Goal: Task Accomplishment & Management: Use online tool/utility

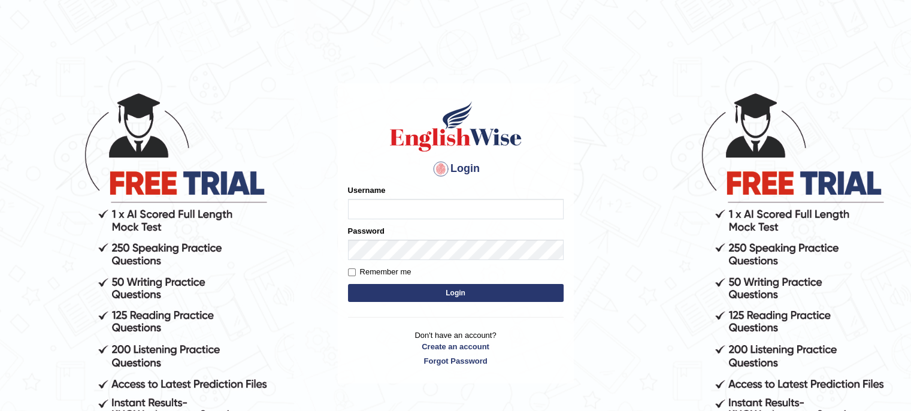
type input "LeoJavier"
click at [428, 298] on button "Login" at bounding box center [456, 293] width 216 height 18
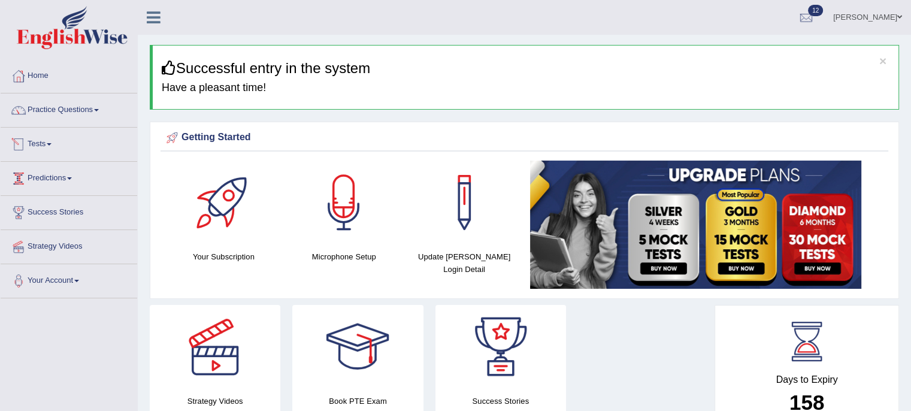
click at [48, 144] on link "Tests" at bounding box center [69, 143] width 137 height 30
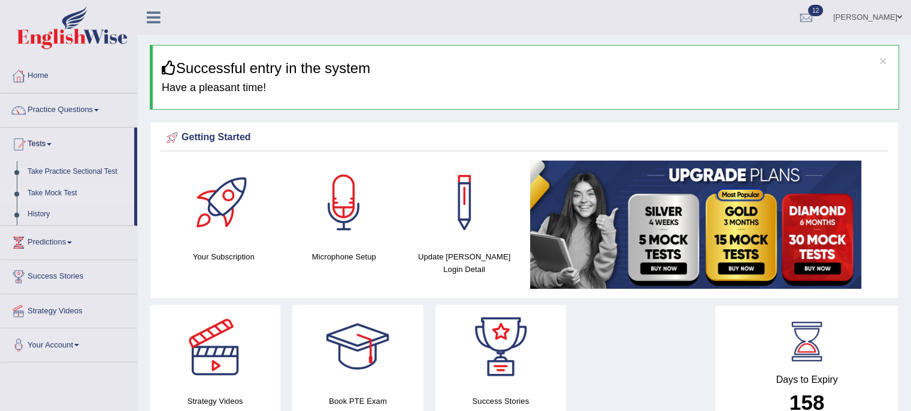
click at [61, 193] on link "Take Mock Test" at bounding box center [78, 194] width 112 height 22
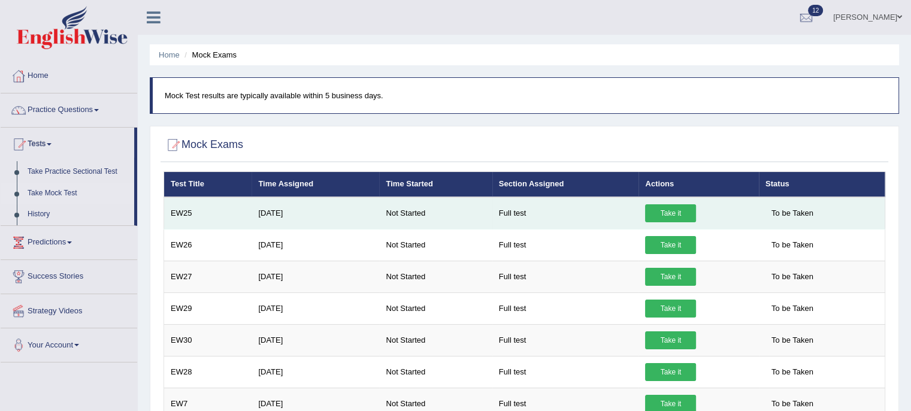
click at [675, 211] on link "Take it" at bounding box center [670, 213] width 51 height 18
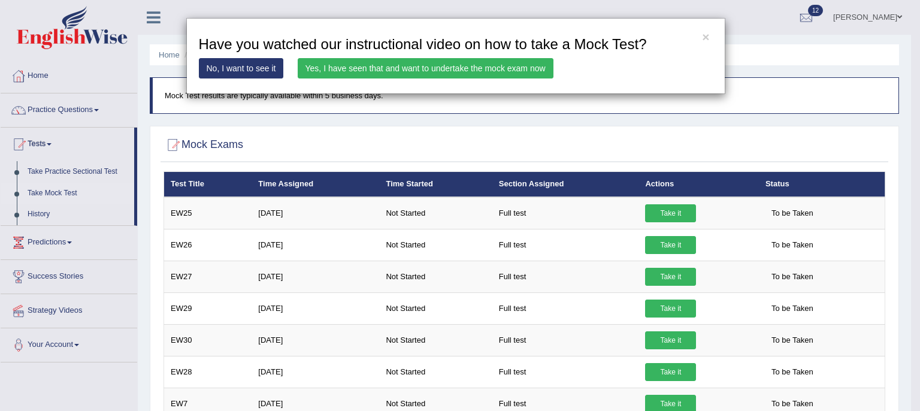
click at [472, 72] on link "Yes, I have seen that and want to undertake the mock exam now" at bounding box center [426, 68] width 256 height 20
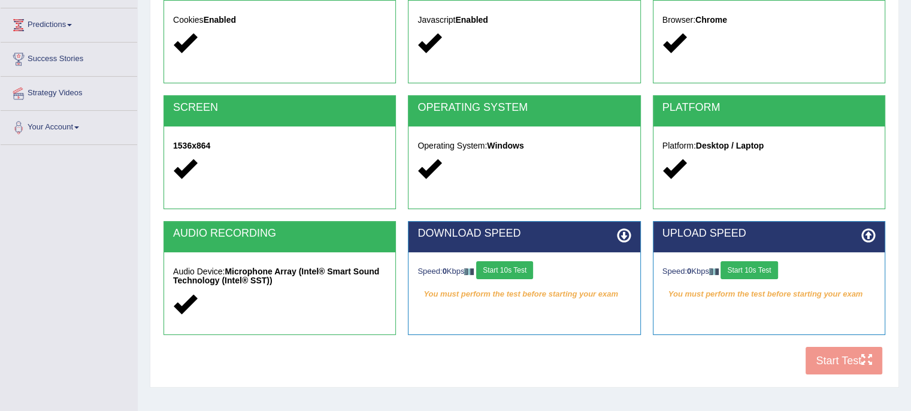
scroll to position [211, 0]
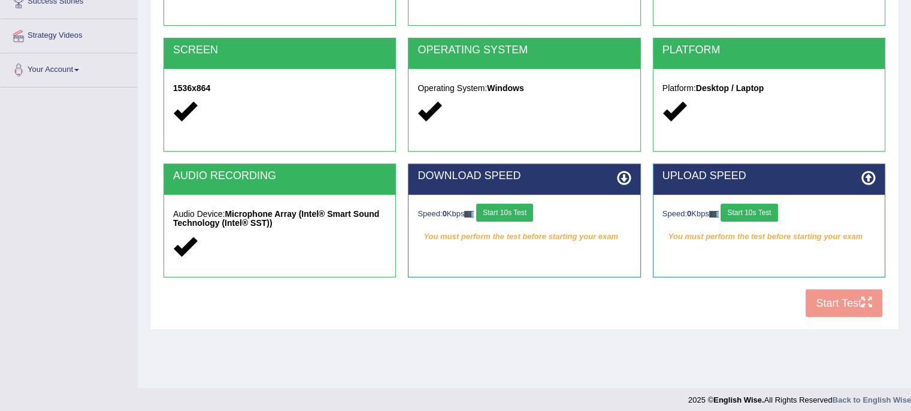
click at [503, 214] on button "Start 10s Test" at bounding box center [504, 213] width 57 height 18
click at [748, 213] on button "Start 10s Test" at bounding box center [749, 213] width 57 height 18
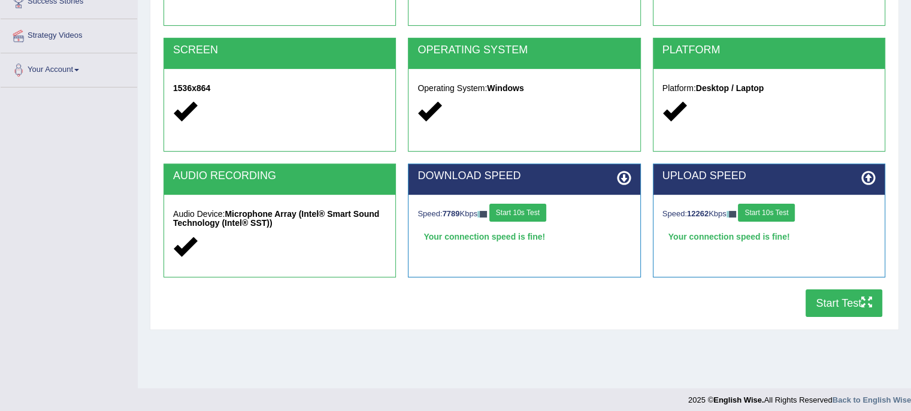
click at [842, 300] on button "Start Test" at bounding box center [844, 303] width 77 height 28
